Goal: Task Accomplishment & Management: Use online tool/utility

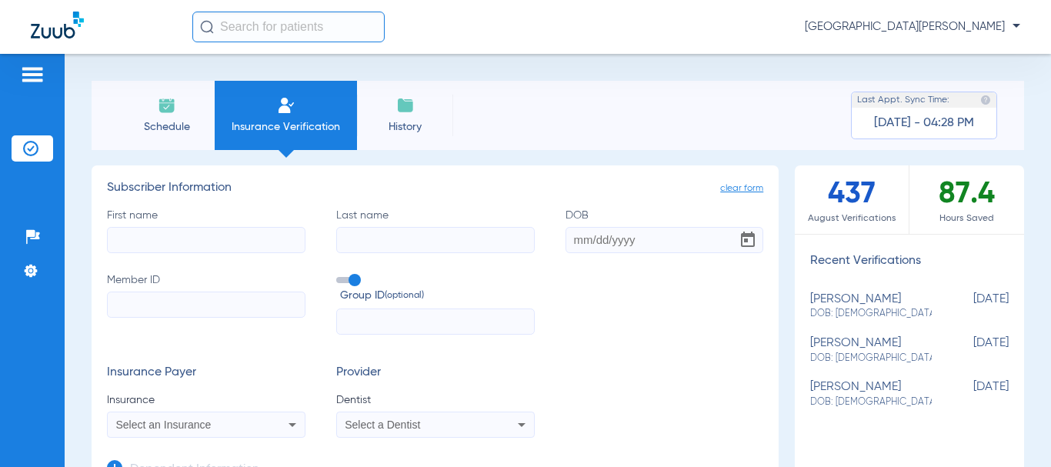
click at [156, 119] on span "Schedule" at bounding box center [166, 126] width 73 height 15
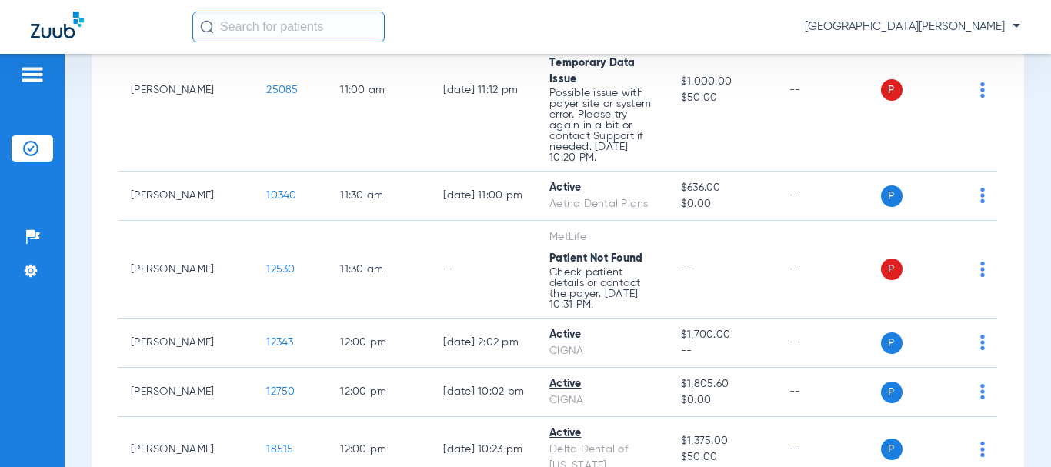
scroll to position [1385, 0]
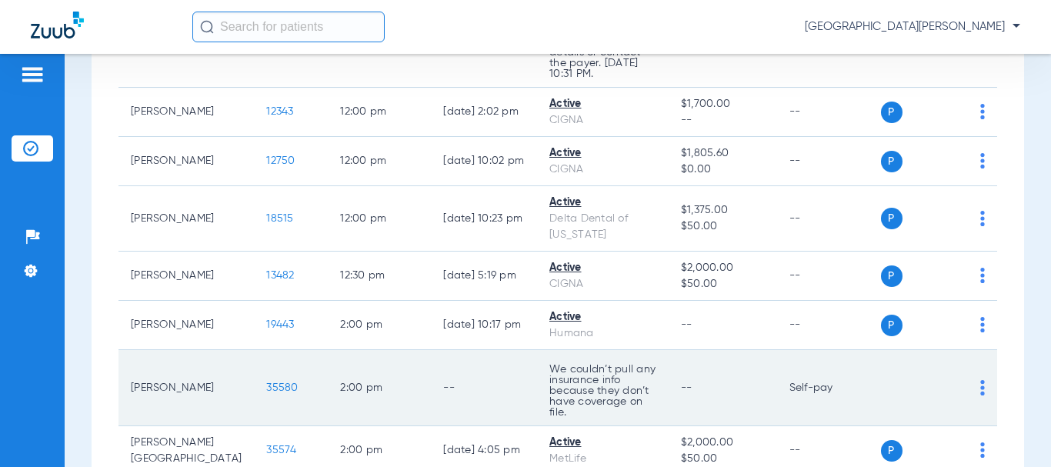
click at [266, 383] on span "35580" at bounding box center [282, 388] width 32 height 11
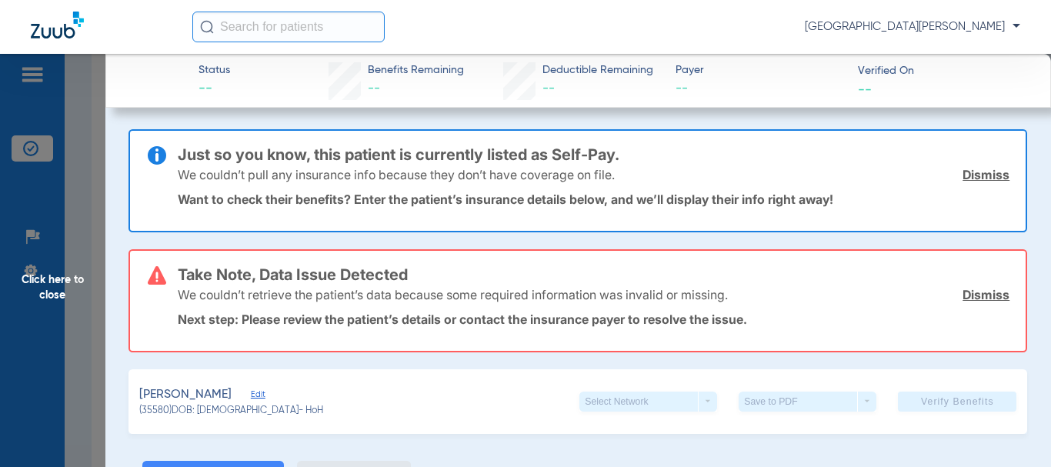
click at [979, 291] on link "Dismiss" at bounding box center [986, 294] width 47 height 15
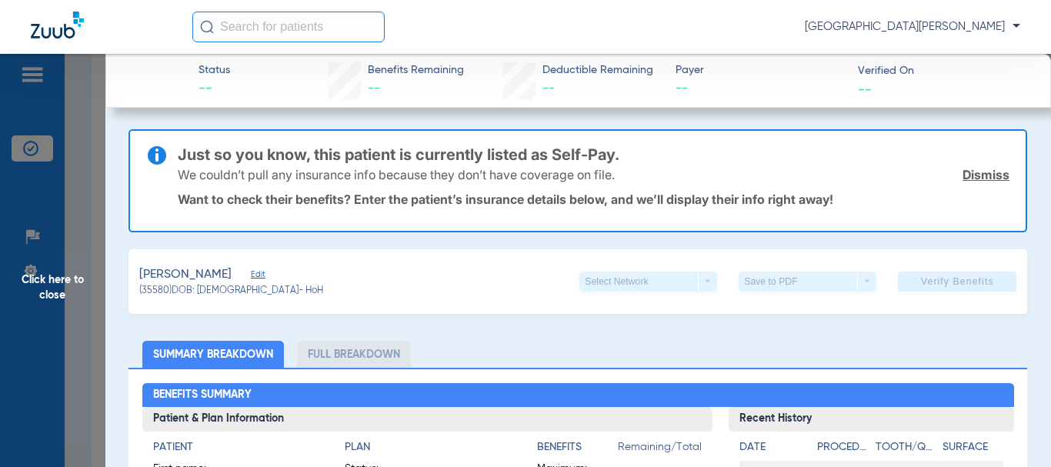
click at [988, 172] on link "Dismiss" at bounding box center [986, 174] width 47 height 15
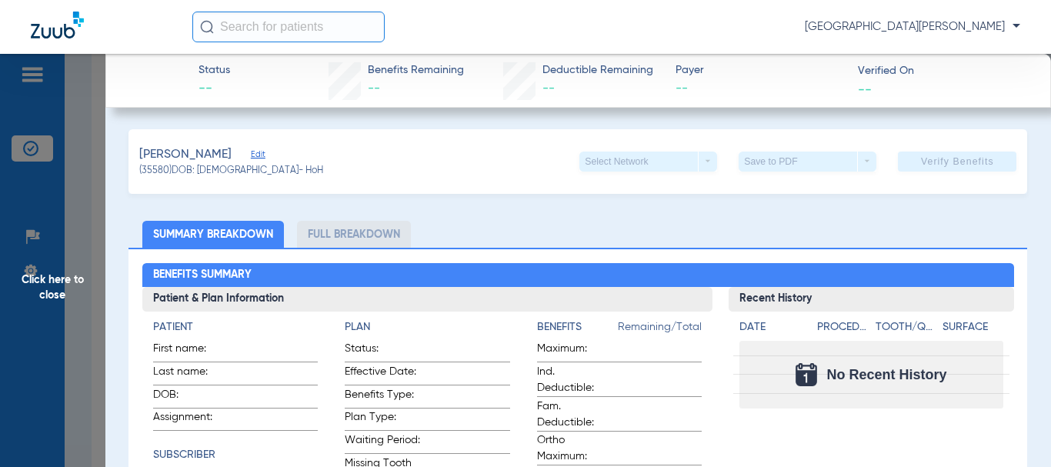
click at [265, 157] on span "Edit" at bounding box center [258, 156] width 14 height 15
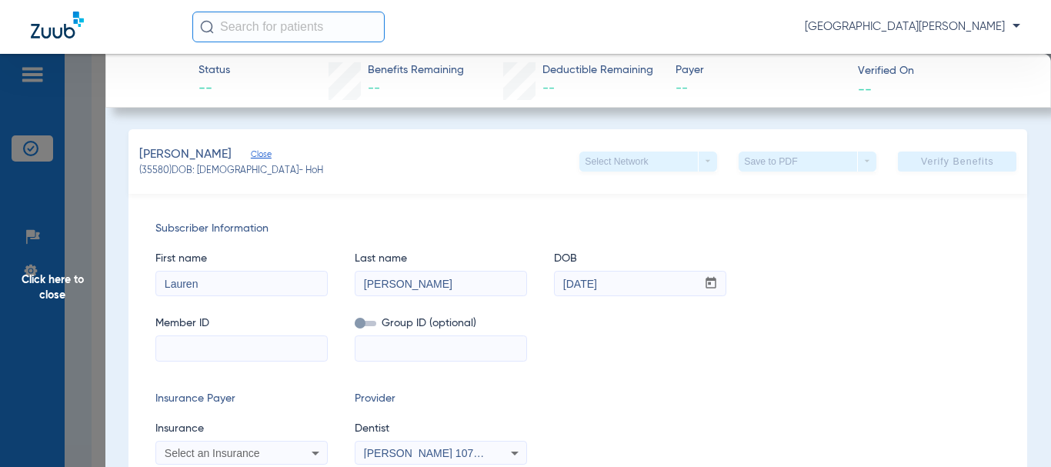
click at [215, 347] on input at bounding box center [241, 348] width 171 height 25
type input "981428173"
click at [393, 359] on input at bounding box center [441, 348] width 171 height 25
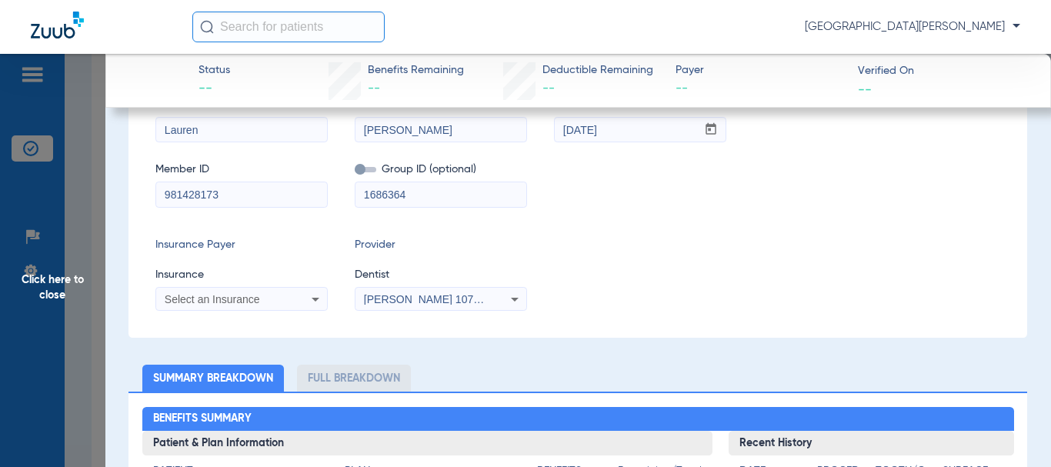
type input "1686364"
click at [310, 296] on icon at bounding box center [315, 299] width 18 height 18
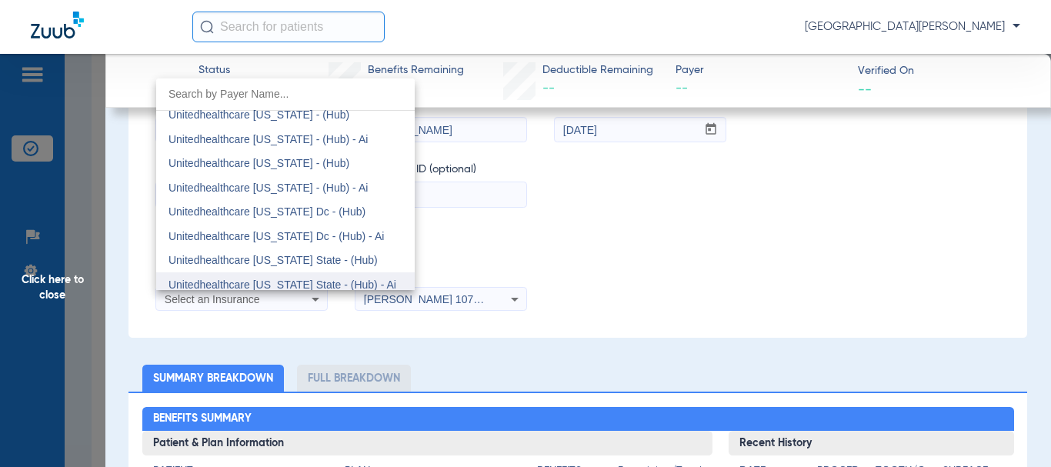
scroll to position [11084, 0]
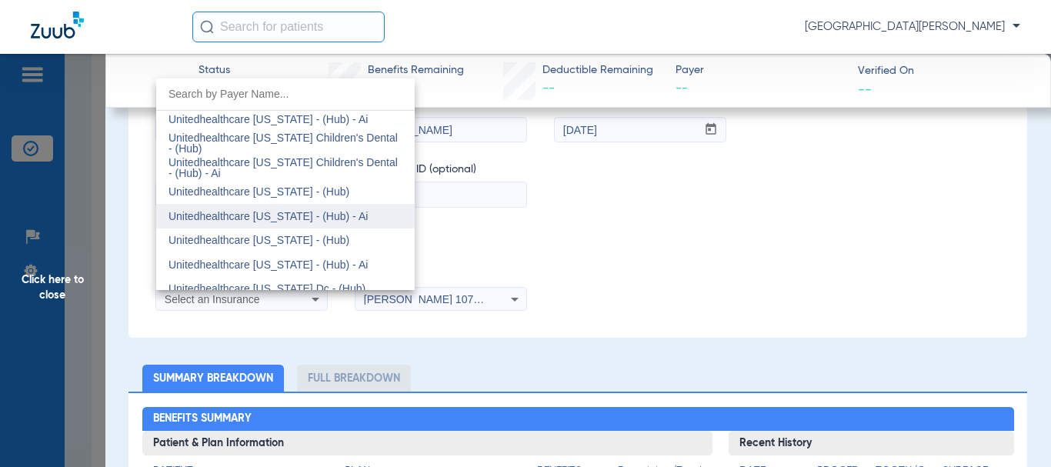
click at [287, 214] on span "Unitedhealthcare [US_STATE] - (Hub) - Ai" at bounding box center [268, 216] width 199 height 12
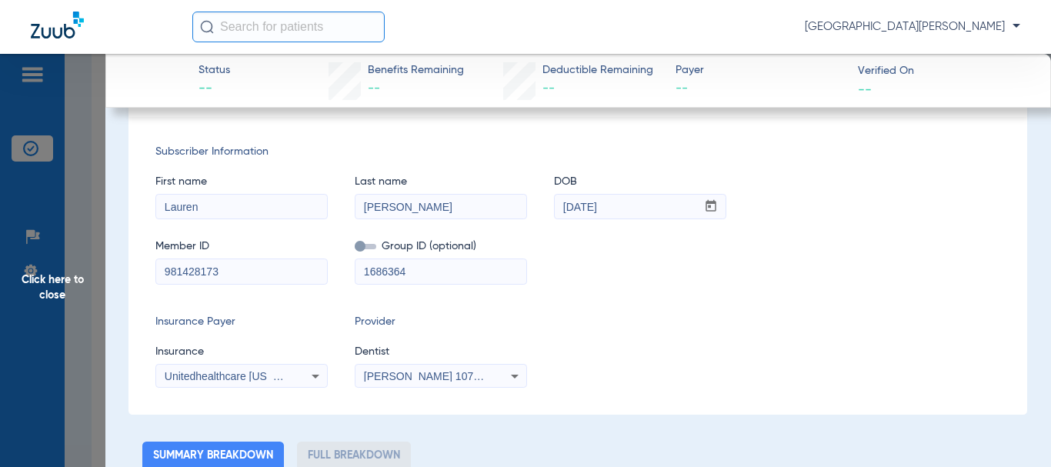
scroll to position [0, 0]
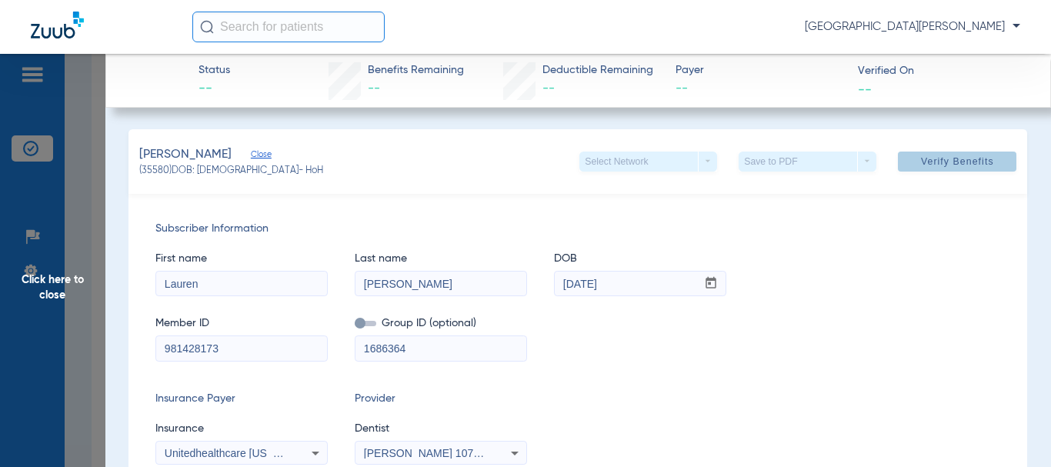
click at [935, 155] on button "Verify Benefits" at bounding box center [957, 162] width 119 height 20
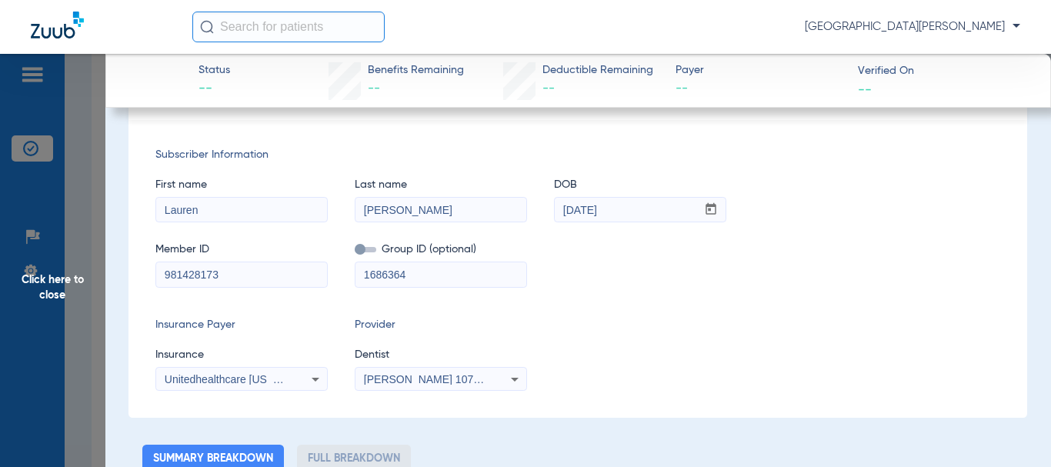
scroll to position [154, 0]
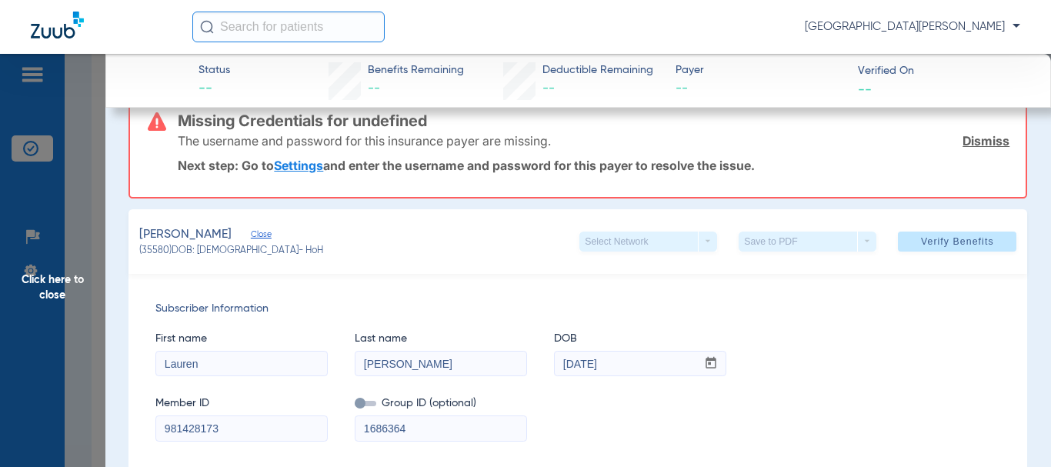
click at [59, 282] on span "Click here to close" at bounding box center [52, 287] width 105 height 467
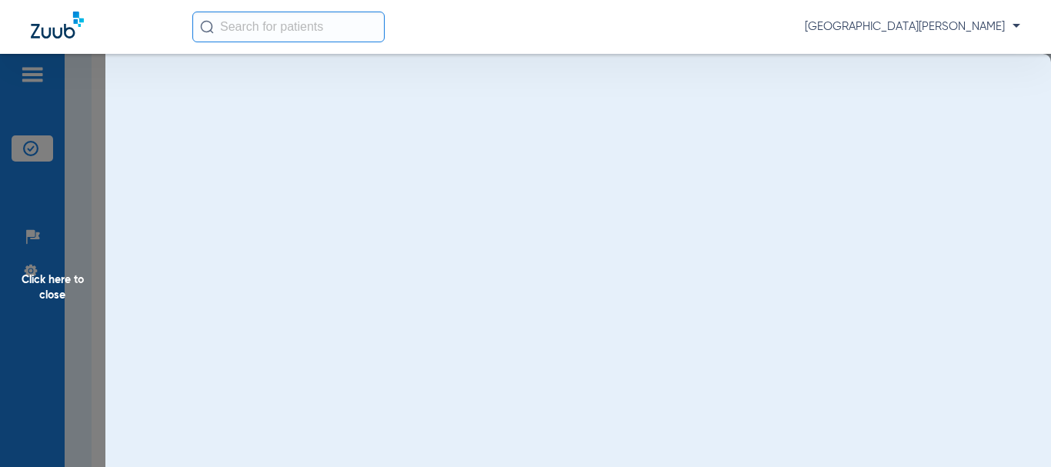
scroll to position [0, 0]
